Goal: Transaction & Acquisition: Book appointment/travel/reservation

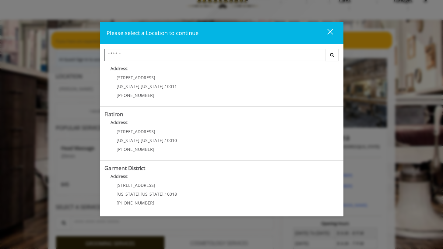
scroll to position [21, 0]
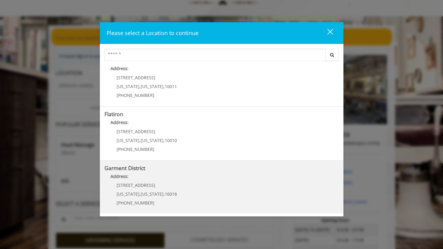
click at [168, 178] on District "Address:" at bounding box center [222, 178] width 235 height 10
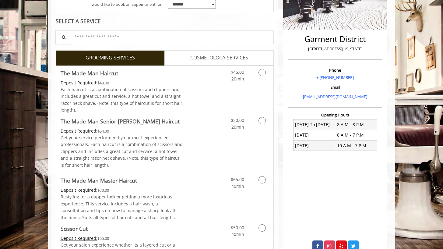
scroll to position [114, 0]
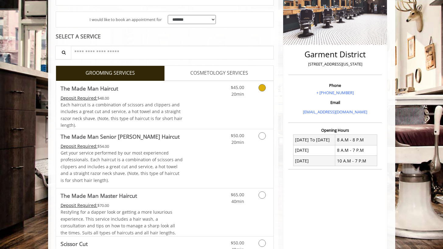
click at [259, 92] on link "Grooming services" at bounding box center [262, 89] width 16 height 17
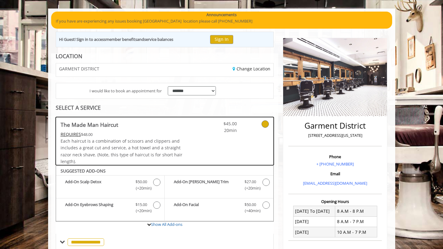
scroll to position [38, 0]
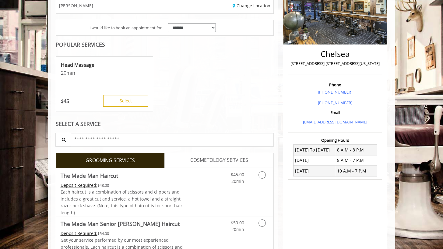
scroll to position [106, 0]
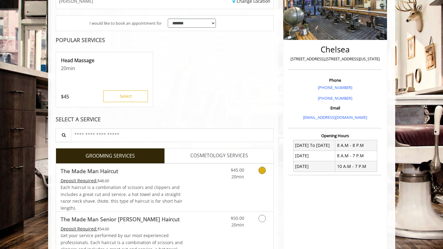
click at [257, 176] on link "Grooming services" at bounding box center [262, 172] width 16 height 17
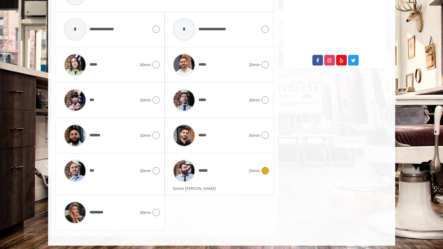
scroll to position [312, 0]
click at [125, 134] on div "*******" at bounding box center [100, 135] width 79 height 29
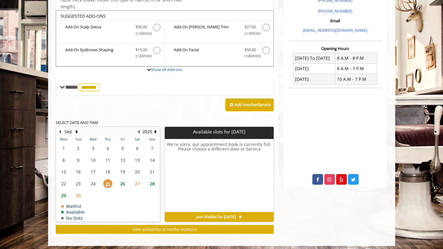
scroll to position [193, 0]
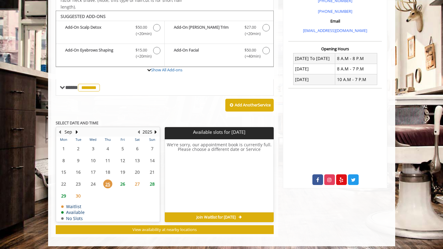
click at [126, 181] on span "26" at bounding box center [122, 183] width 9 height 9
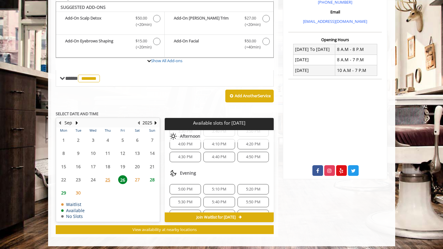
scroll to position [222, 0]
